Goal: Information Seeking & Learning: Check status

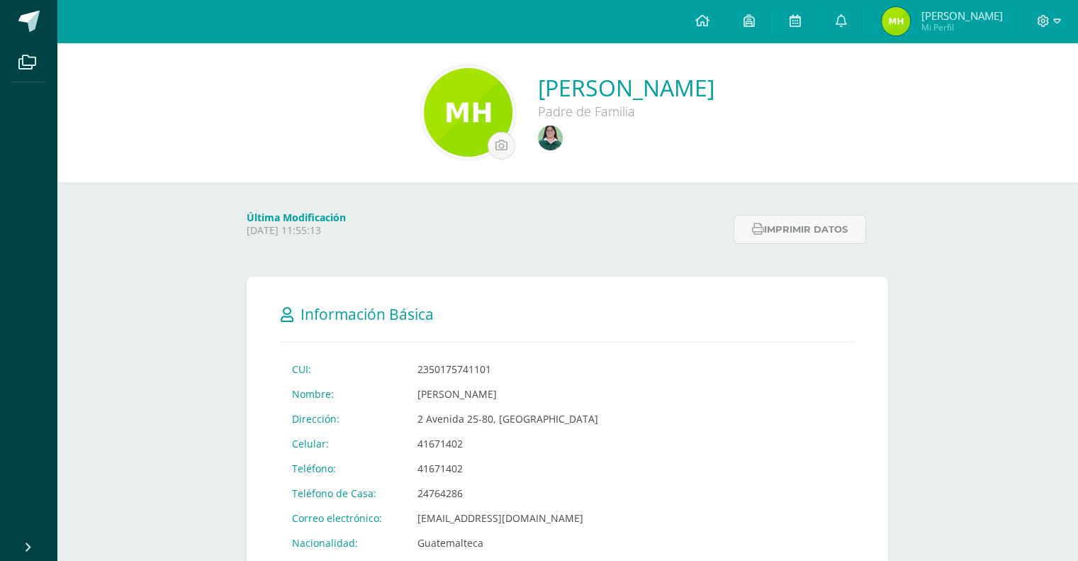
click at [538, 136] on img at bounding box center [550, 137] width 25 height 25
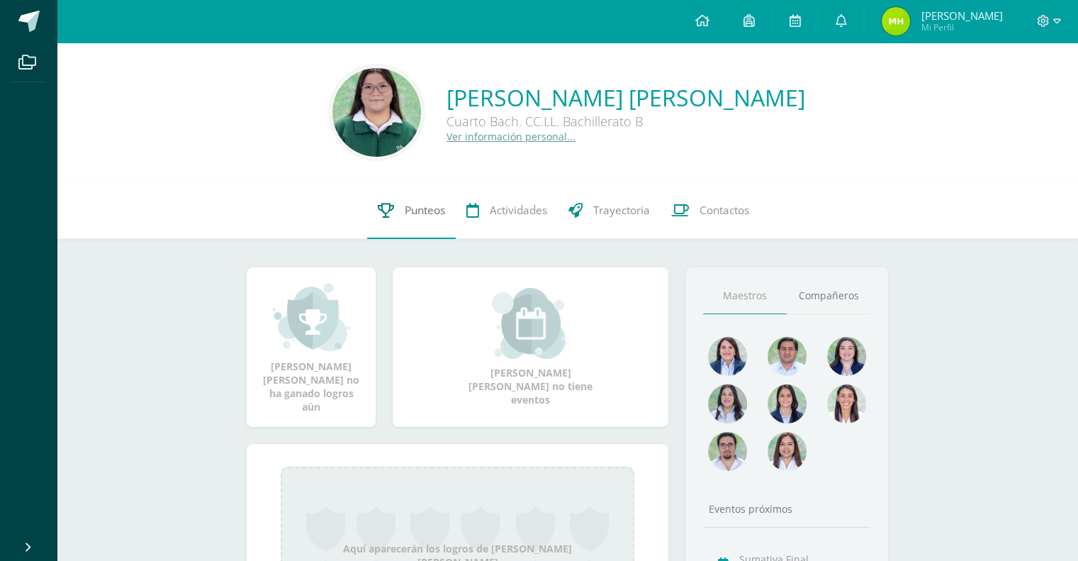
click at [408, 212] on span "Punteos" at bounding box center [425, 210] width 40 height 15
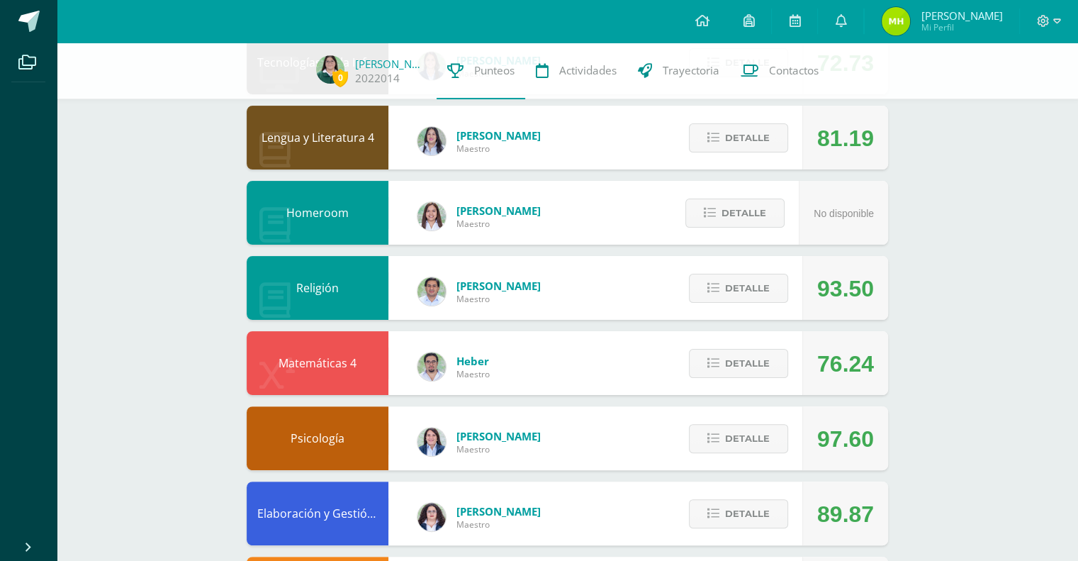
scroll to position [271, 0]
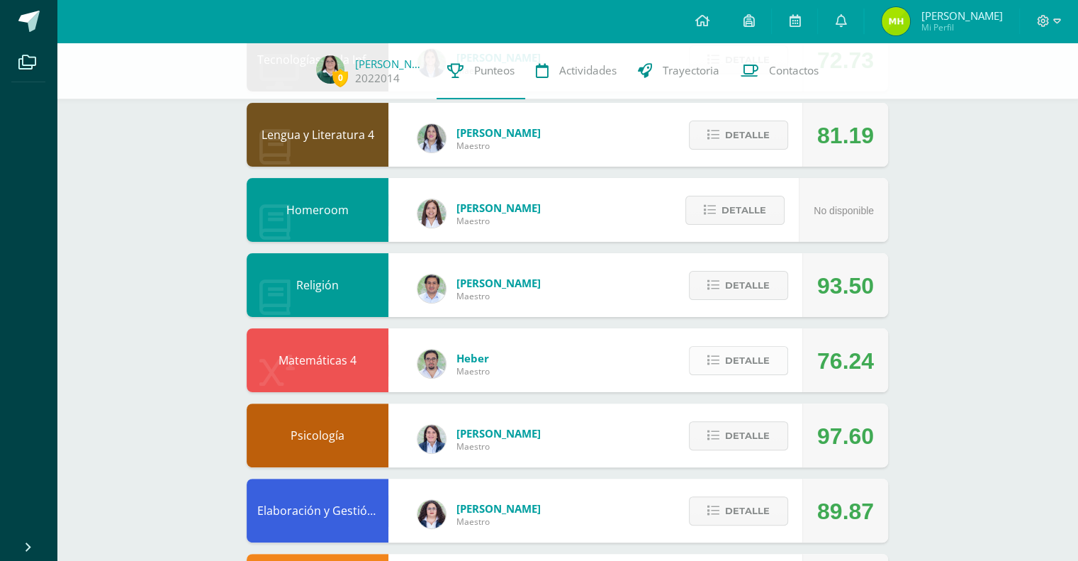
click at [751, 374] on span "Detalle" at bounding box center [747, 360] width 45 height 26
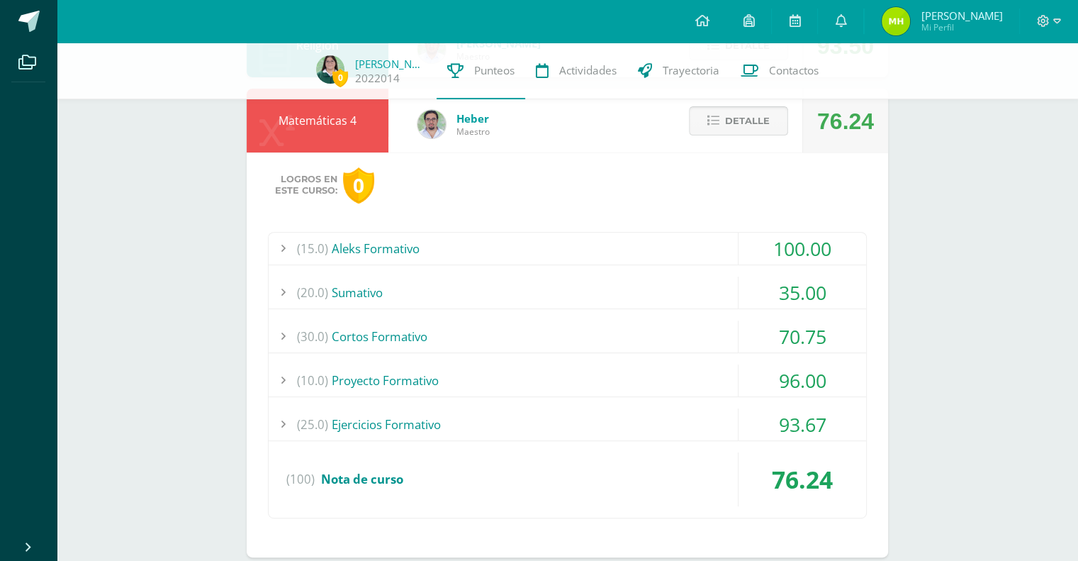
scroll to position [513, 0]
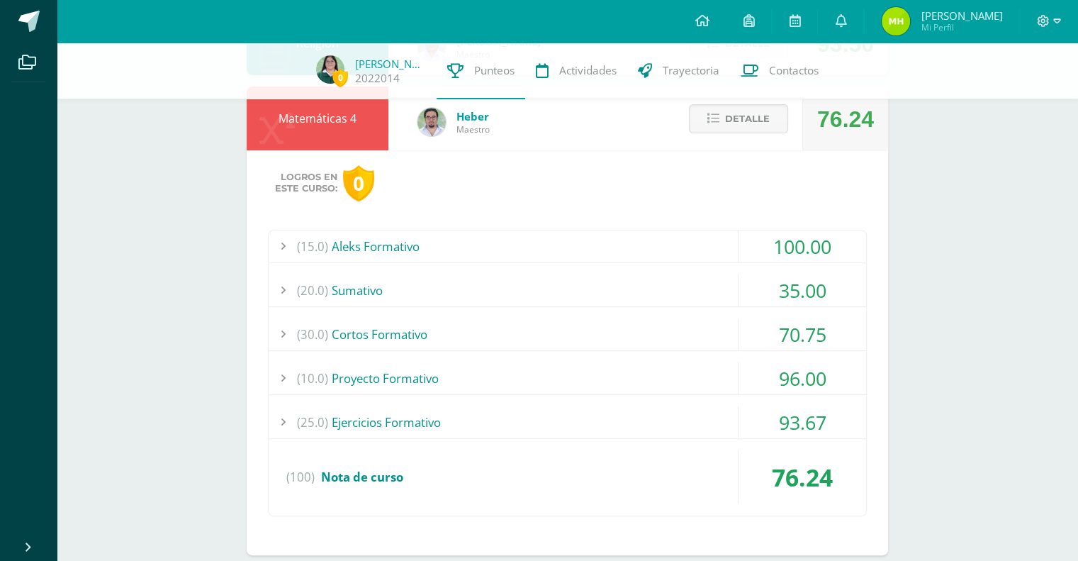
click at [835, 334] on div "70.75" at bounding box center [803, 334] width 128 height 32
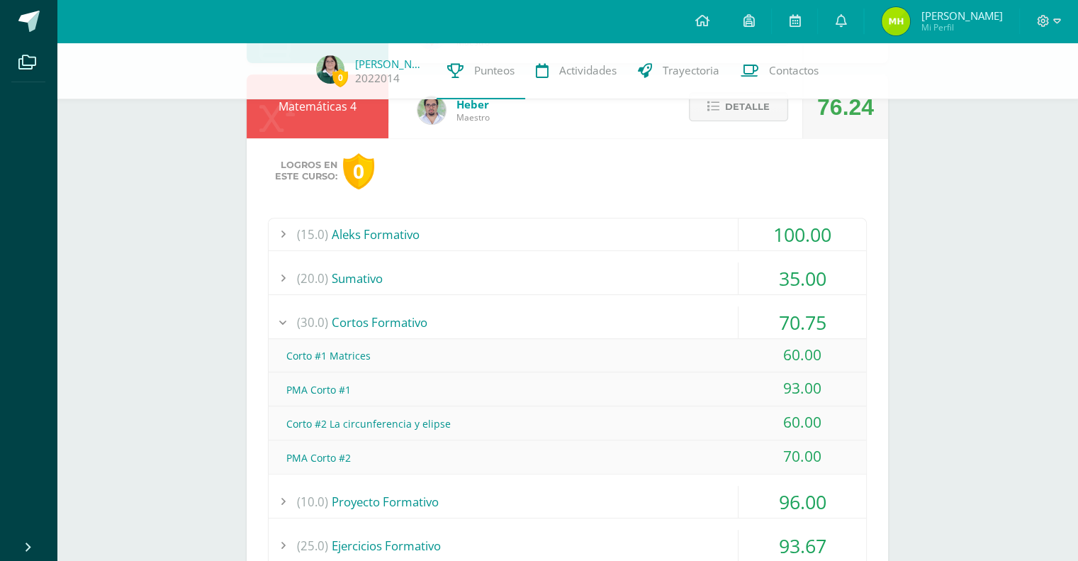
scroll to position [526, 0]
click at [827, 320] on div "70.75" at bounding box center [803, 321] width 128 height 32
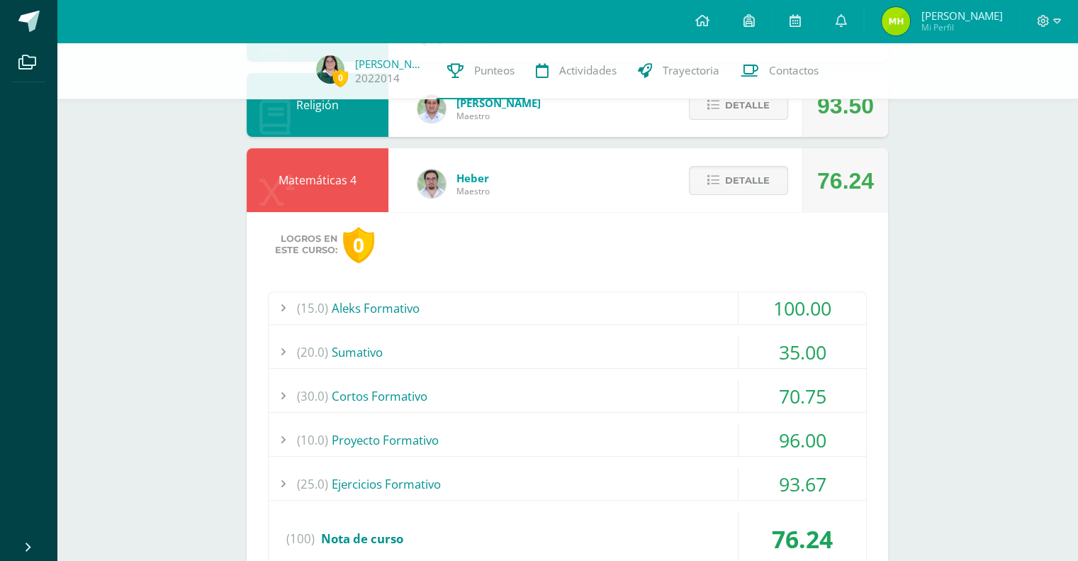
scroll to position [442, 0]
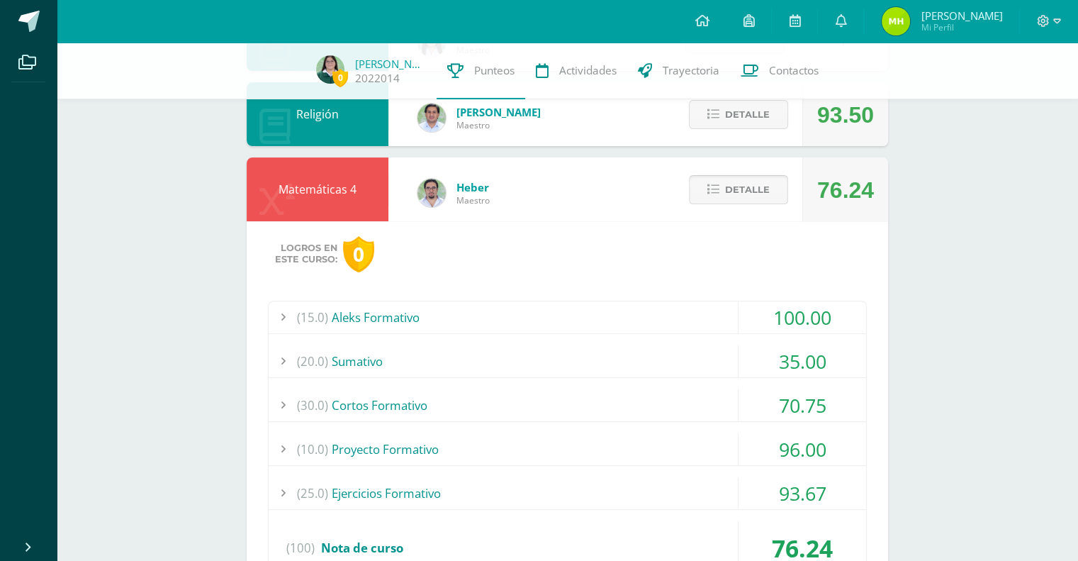
click at [746, 190] on span "Detalle" at bounding box center [747, 190] width 45 height 26
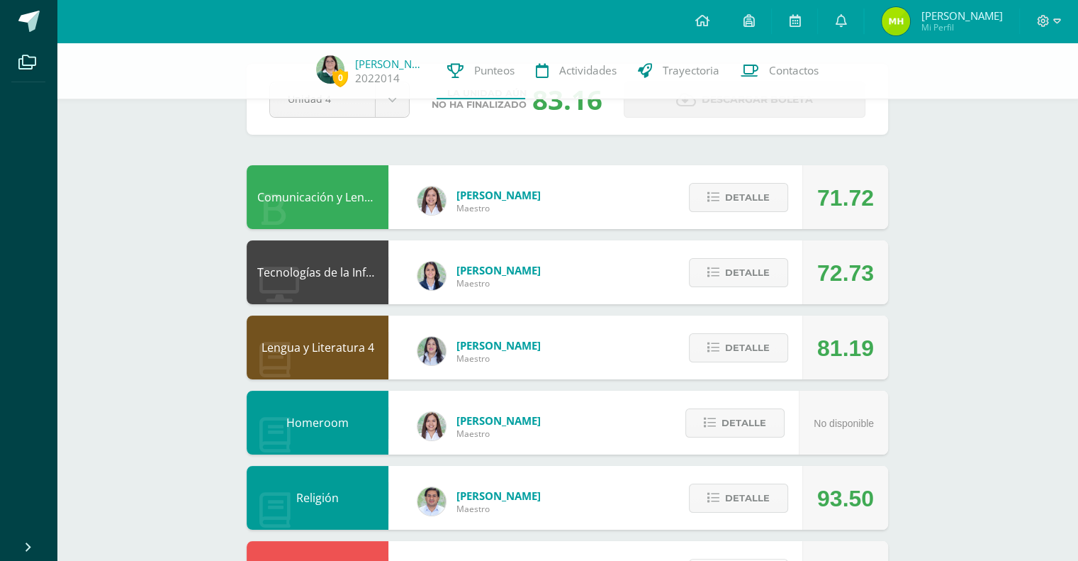
scroll to position [0, 0]
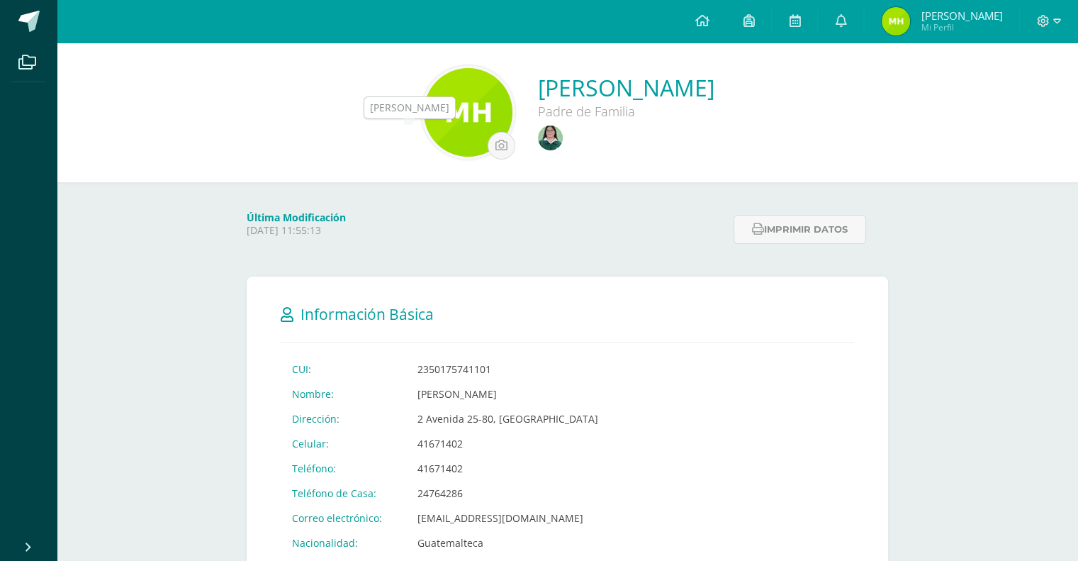
click at [538, 142] on link at bounding box center [552, 139] width 28 height 28
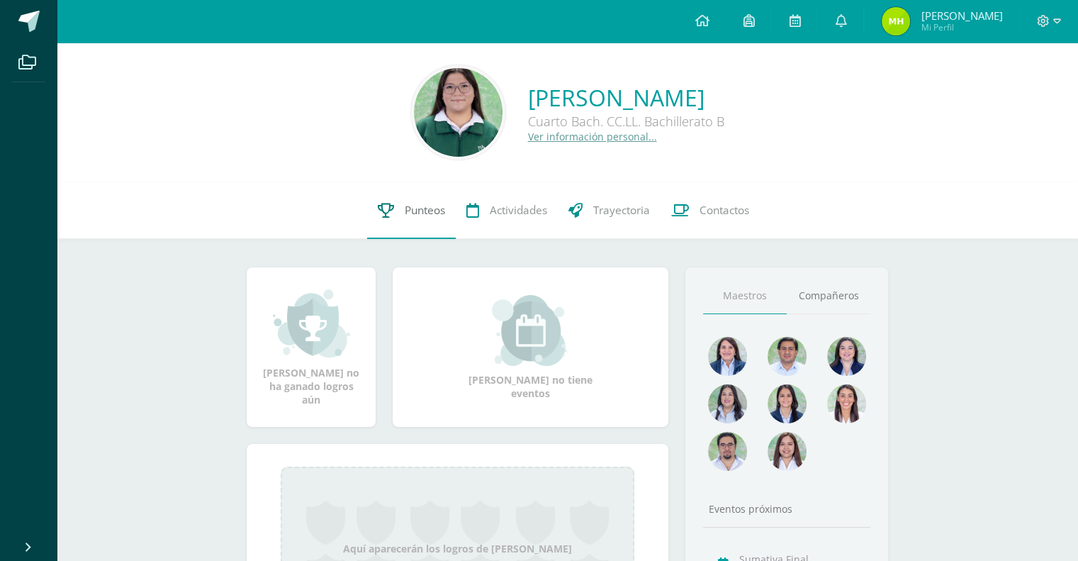
click at [437, 209] on span "Punteos" at bounding box center [425, 210] width 40 height 15
